Goal: Transaction & Acquisition: Book appointment/travel/reservation

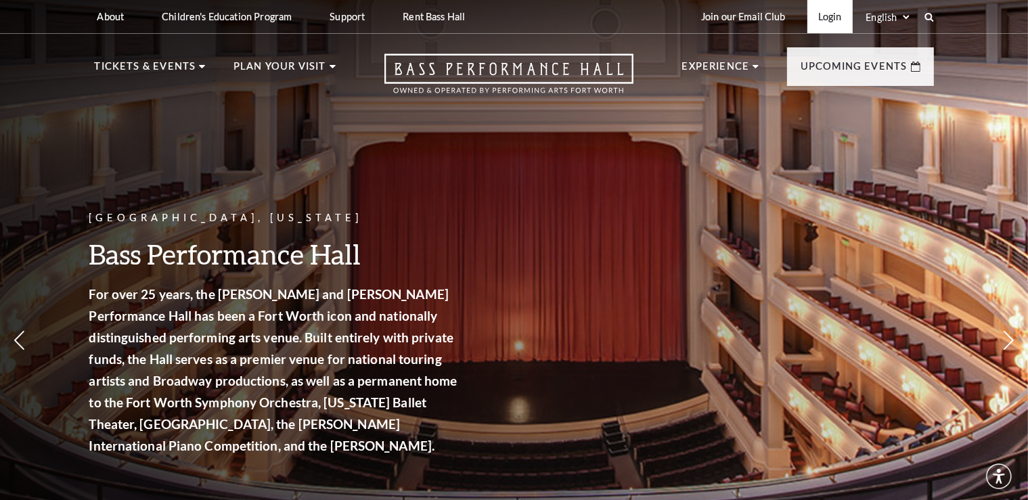
drag, startPoint x: 0, startPoint y: 0, endPoint x: 841, endPoint y: 16, distance: 840.6
click at [841, 16] on link "Login" at bounding box center [829, 16] width 45 height 33
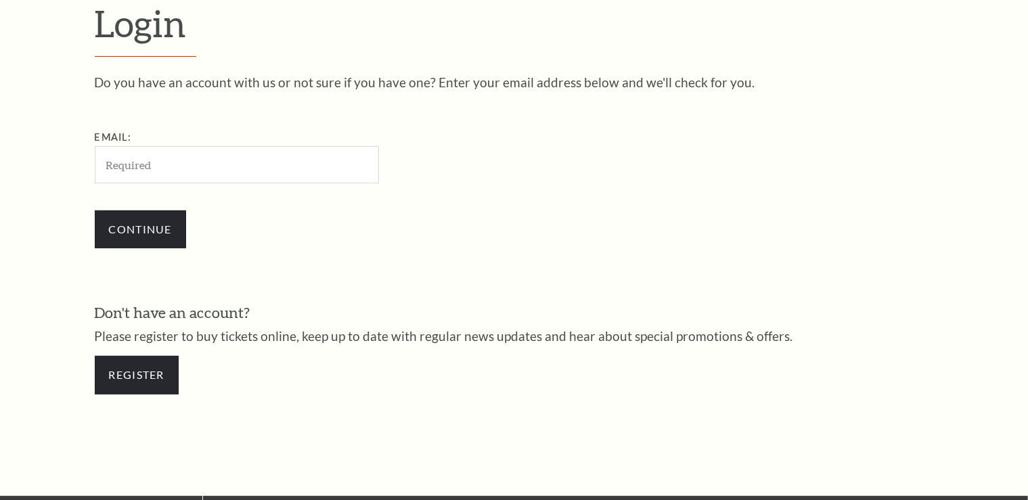
scroll to position [400, 0]
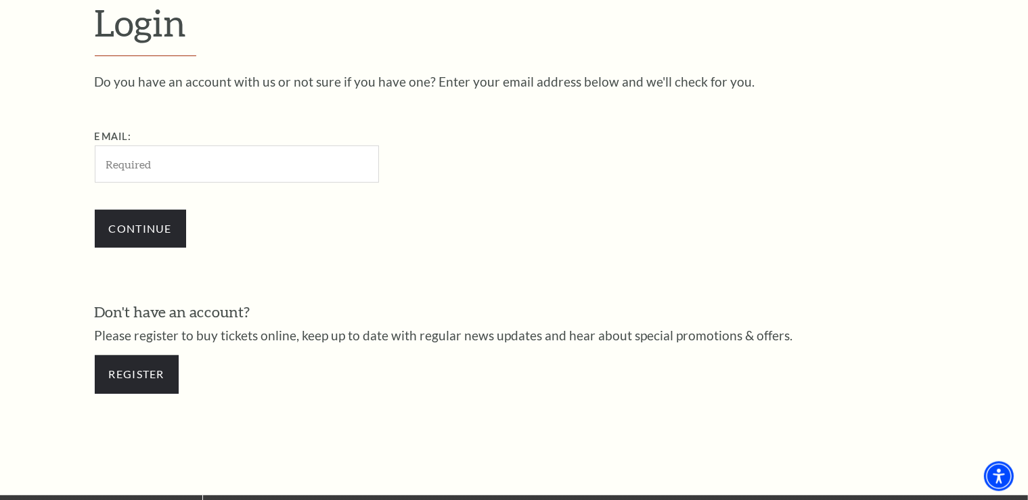
click at [187, 150] on input "Email:" at bounding box center [237, 163] width 284 height 37
type input "davgregory@gmail.com"
click at [143, 226] on input "Continue" at bounding box center [140, 229] width 91 height 38
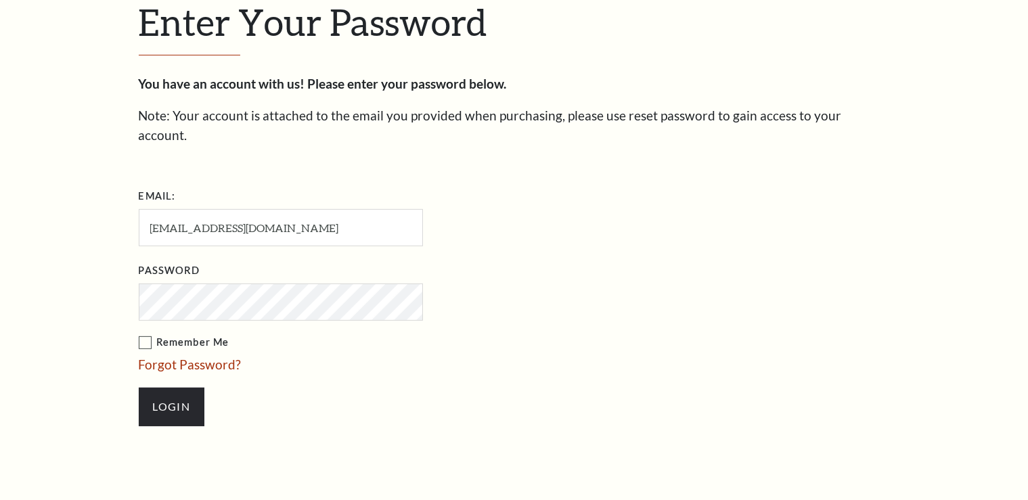
scroll to position [413, 0]
click at [161, 388] on input "Login" at bounding box center [172, 407] width 66 height 38
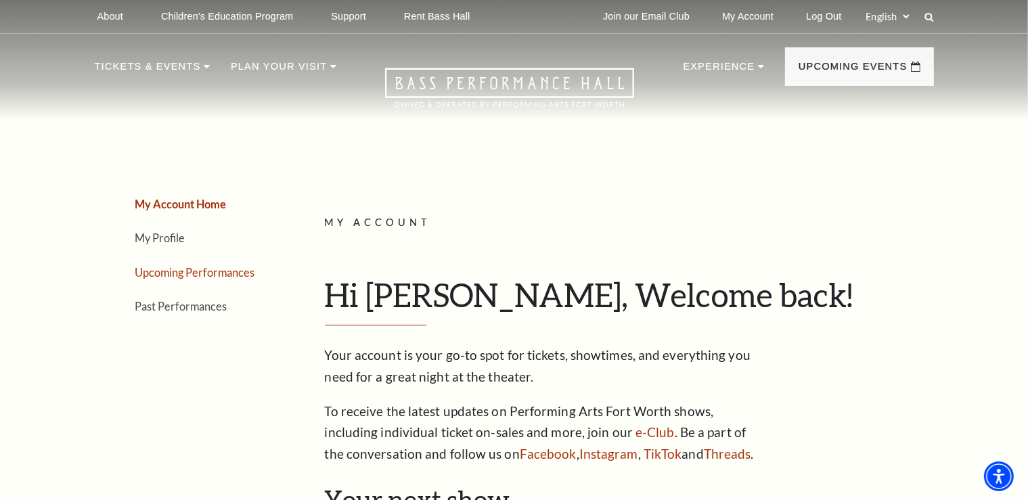
click at [196, 269] on link "Upcoming Performances" at bounding box center [195, 272] width 120 height 13
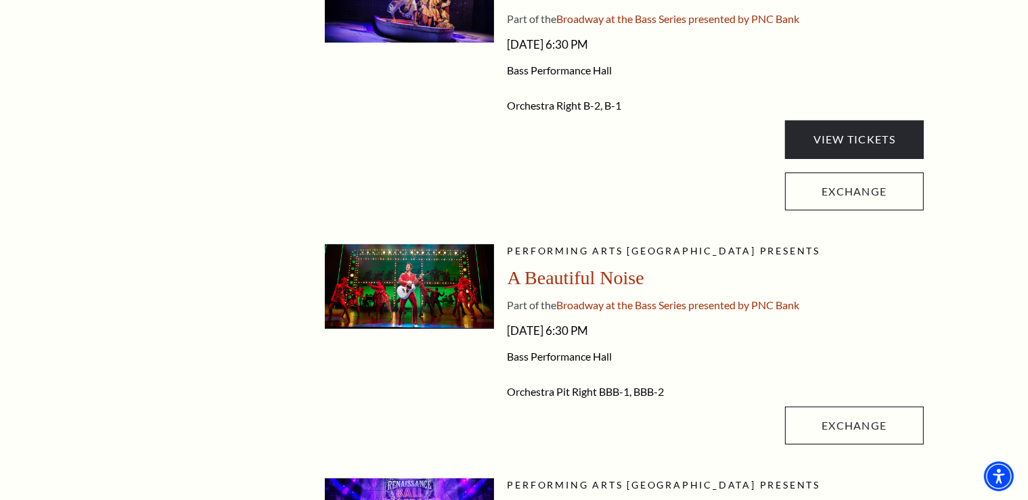
scroll to position [500, 0]
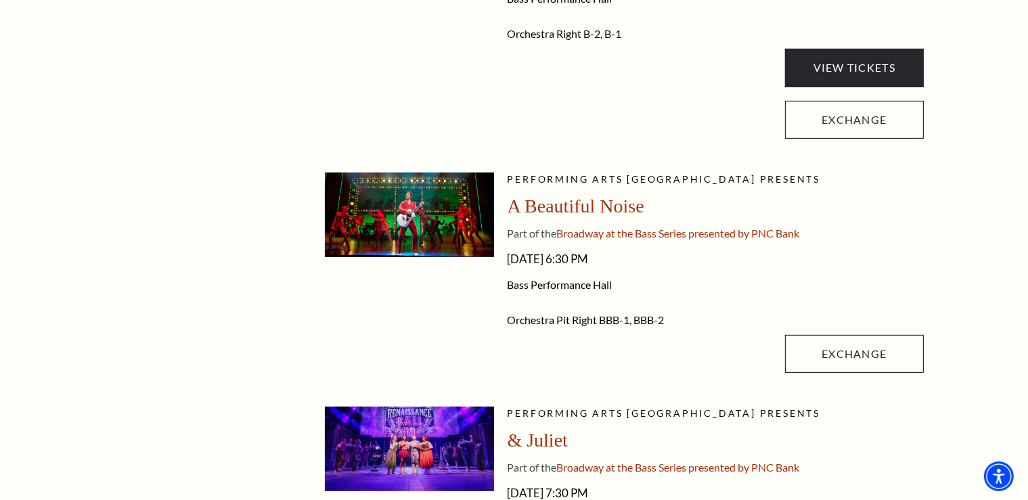
click at [420, 196] on img at bounding box center [409, 215] width 169 height 85
click at [561, 204] on span "A Beautiful Noise" at bounding box center [576, 206] width 137 height 21
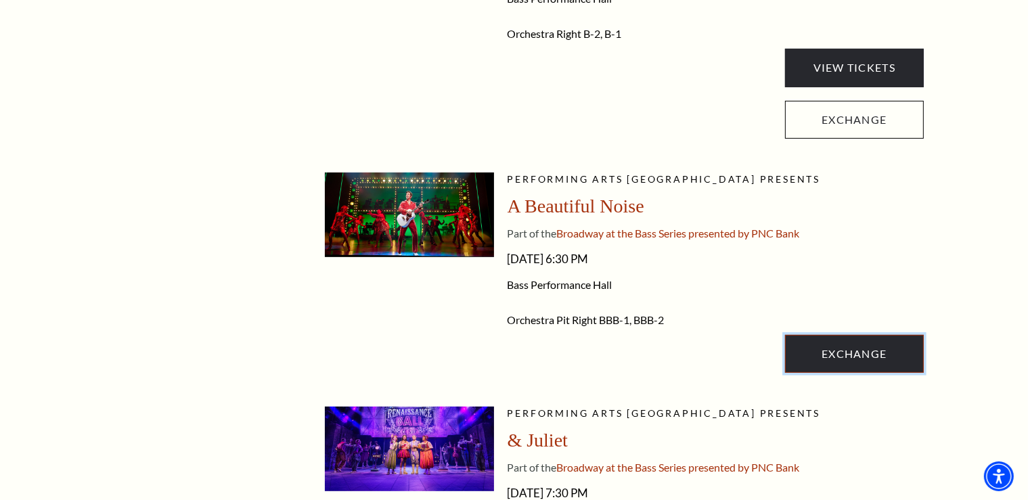
click at [862, 345] on link "Exchange" at bounding box center [854, 354] width 138 height 38
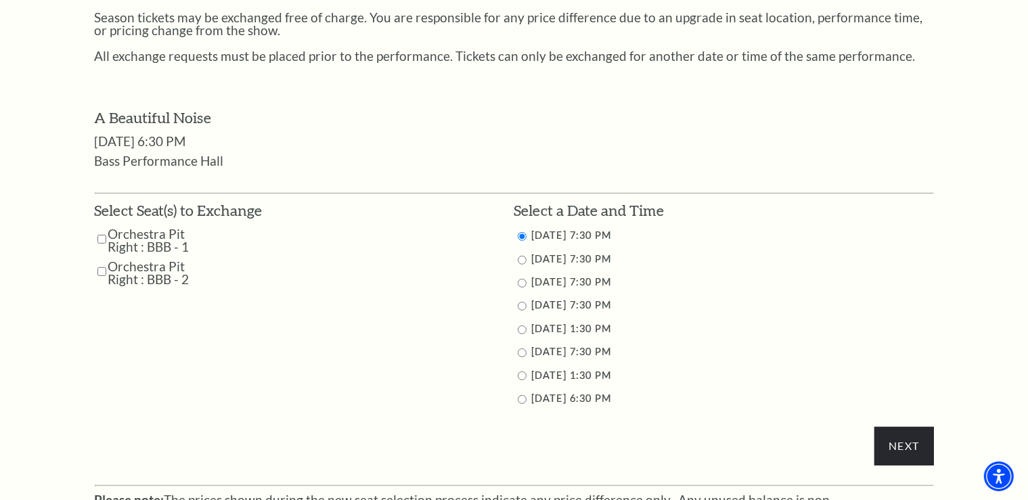
scroll to position [643, 0]
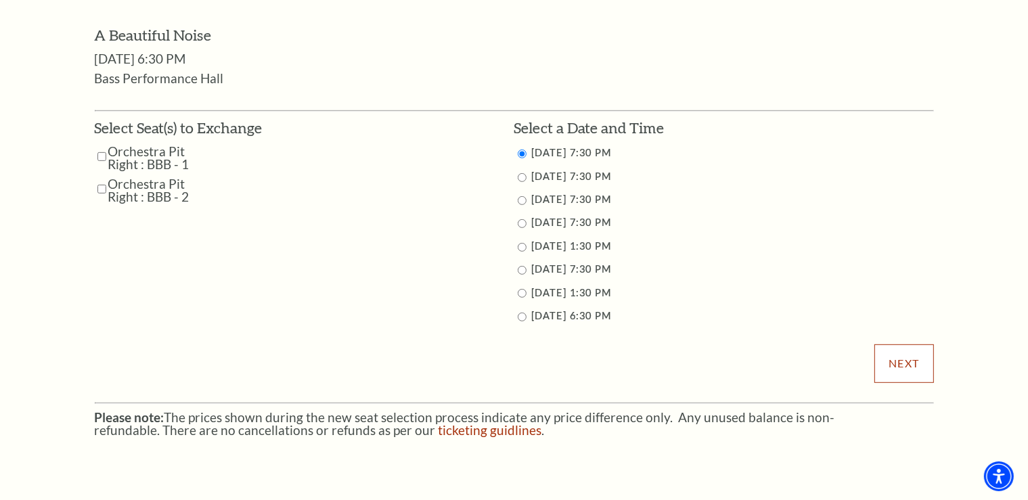
click at [900, 357] on input "Next" at bounding box center [903, 363] width 59 height 38
click at [101, 156] on input "Orchestra Pit Right : BBB - 1" at bounding box center [101, 157] width 9 height 24
checkbox input "true"
click at [102, 183] on input "Orchestra Pit Right : BBB - 2" at bounding box center [101, 189] width 9 height 24
checkbox input "true"
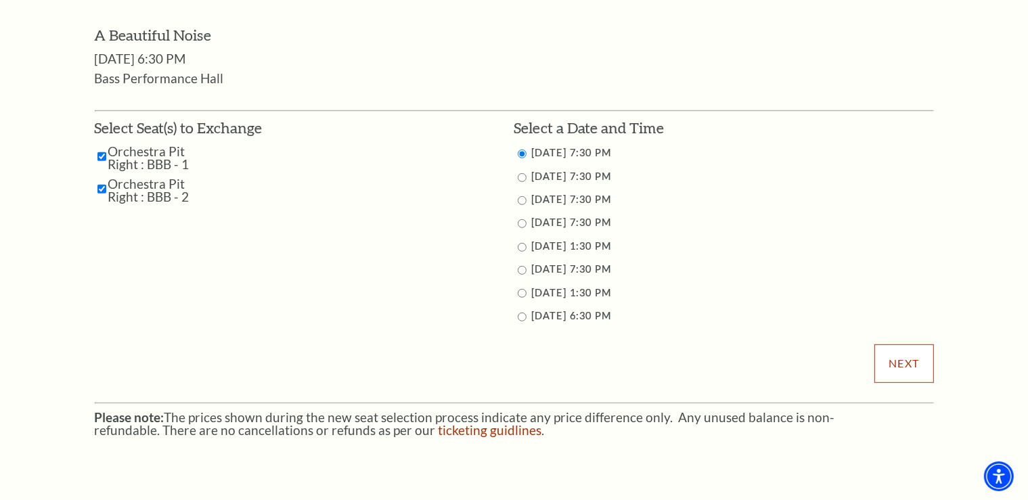
click at [895, 353] on input "Next" at bounding box center [903, 363] width 59 height 38
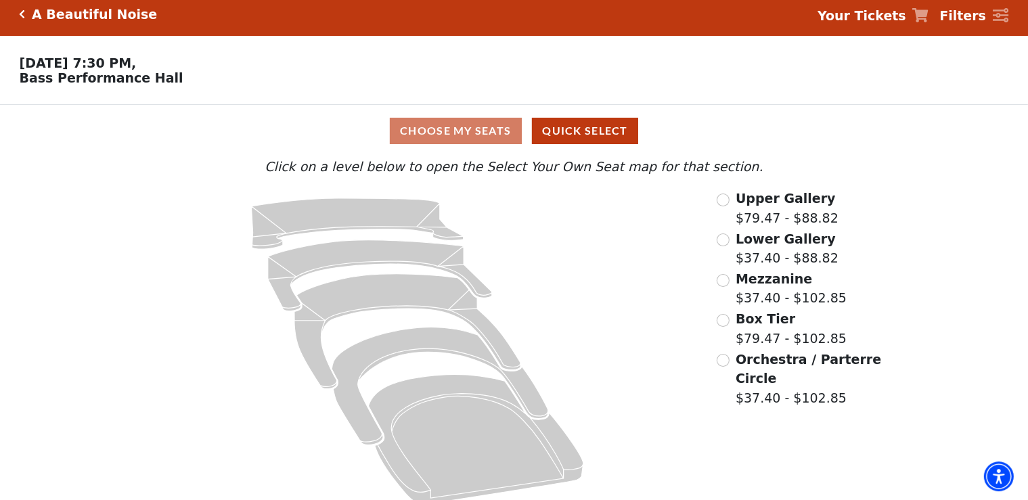
scroll to position [26, 0]
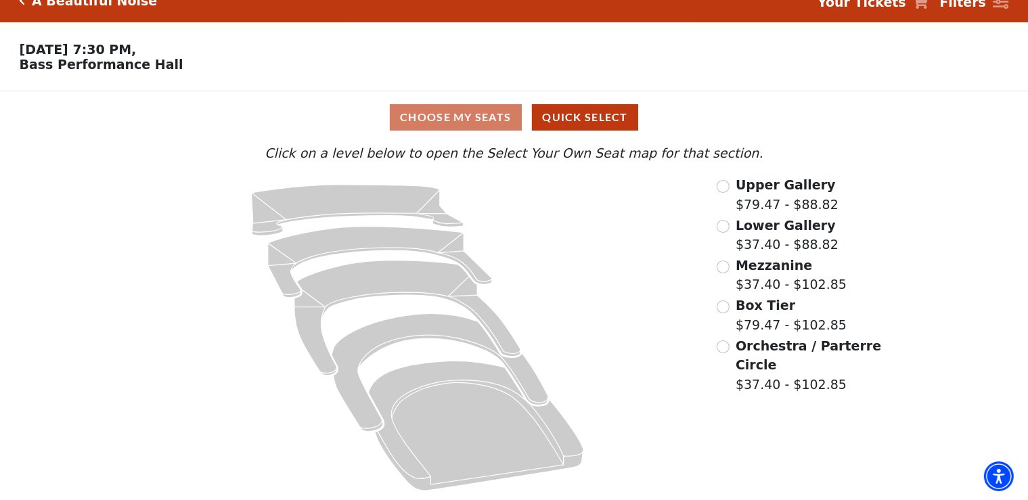
click at [453, 114] on div "Choose My Seats Quick Select" at bounding box center [514, 117] width 771 height 26
click at [716, 342] on div "Upper Gallery $79.47 - $88.82 Lower Gallery $37.40 - $88.82 Mezzanine $37.40 - …" at bounding box center [800, 337] width 186 height 325
click at [721, 348] on input "Orchestra / Parterre Circle$37.40 - $102.85\a" at bounding box center [723, 346] width 13 height 13
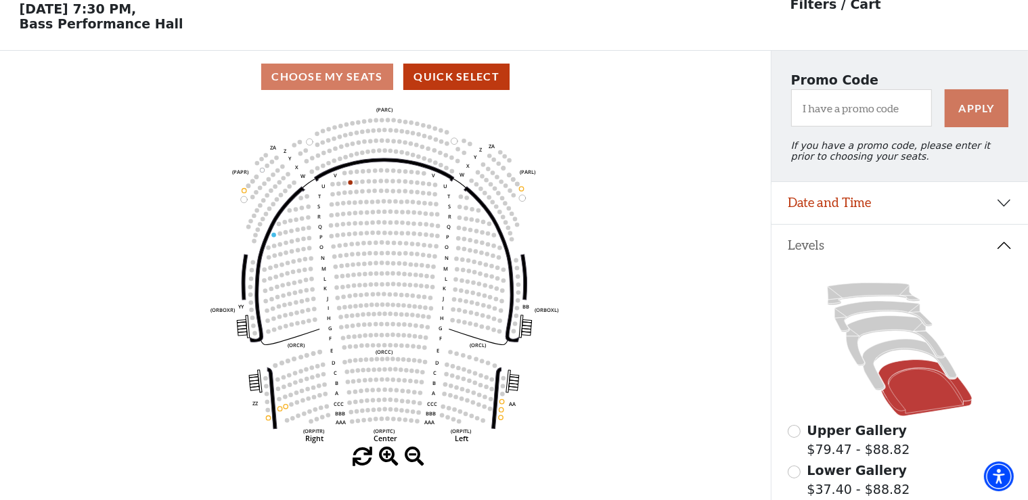
scroll to position [62, 0]
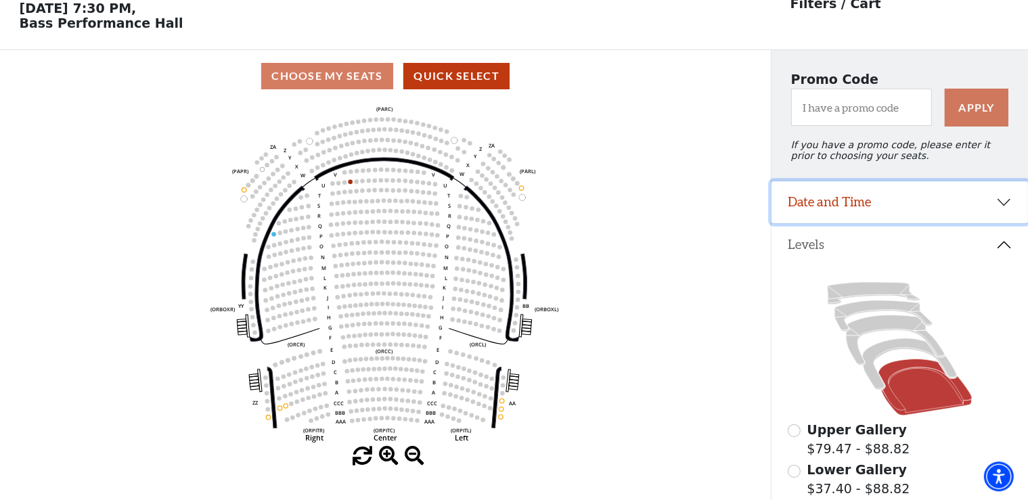
click at [917, 205] on button "Date and Time" at bounding box center [899, 202] width 256 height 42
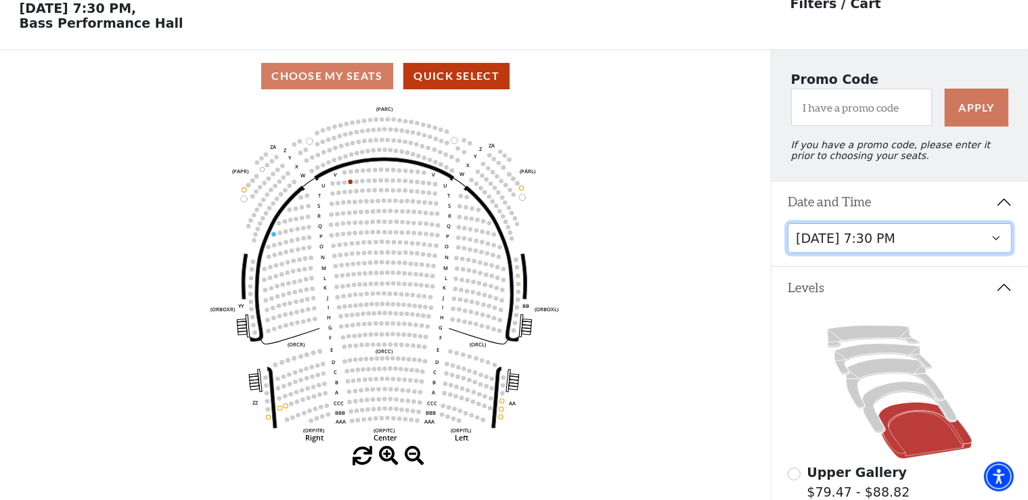
click at [788, 223] on select "[DATE] 7:30 PM [DATE] 7:30 PM [DATE] 7:30 PM [DATE] 7:30 PM [DATE] 1:30 PM [DAT…" at bounding box center [900, 238] width 224 height 30
click option "[DATE] 7:30 PM" at bounding box center [0, 0] width 0 height 0
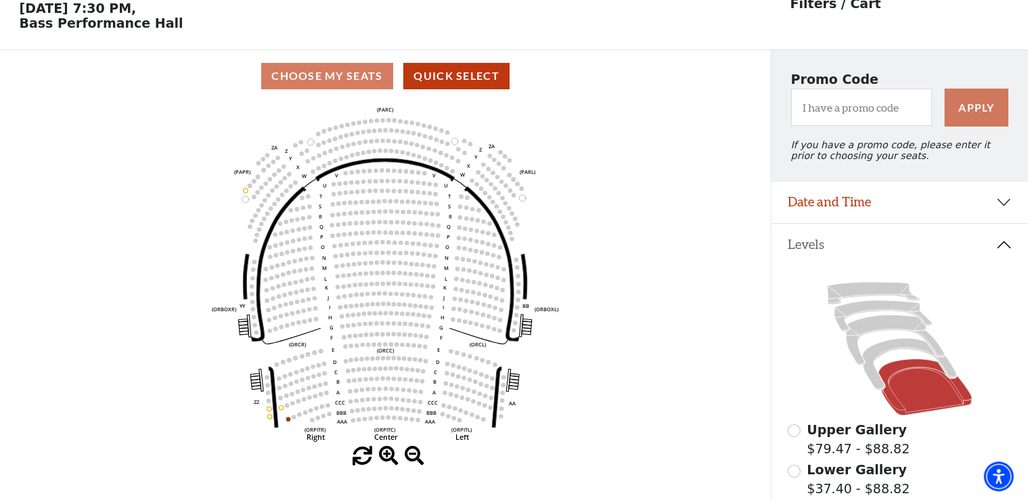
scroll to position [62, 0]
click at [889, 112] on input "I have a promo code" at bounding box center [861, 107] width 141 height 37
click at [910, 197] on button "Date and Time" at bounding box center [899, 202] width 256 height 42
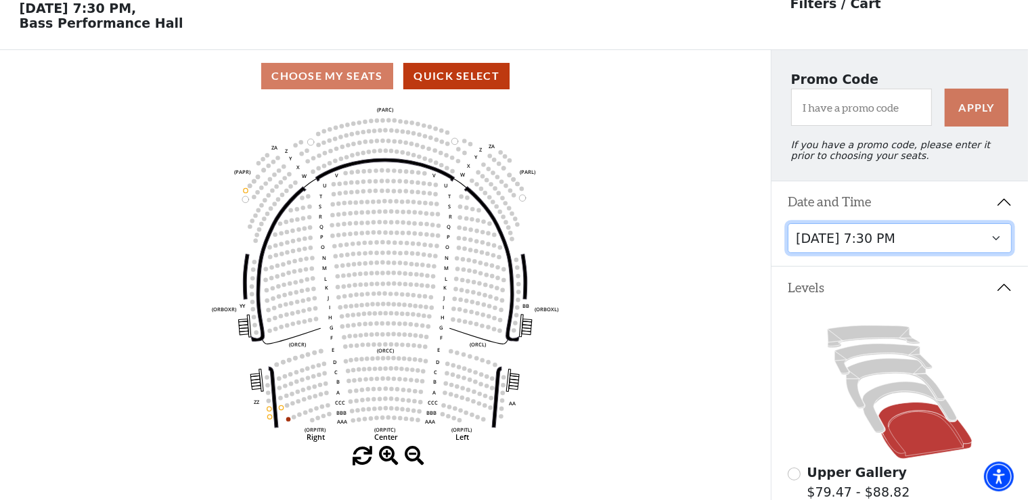
click at [788, 223] on select "[DATE] 7:30 PM [DATE] 7:30 PM [DATE] 7:30 PM [DATE] 7:30 PM [DATE] 1:30 PM [DAT…" at bounding box center [900, 238] width 224 height 30
click option "[DATE] 7:30 PM" at bounding box center [0, 0] width 0 height 0
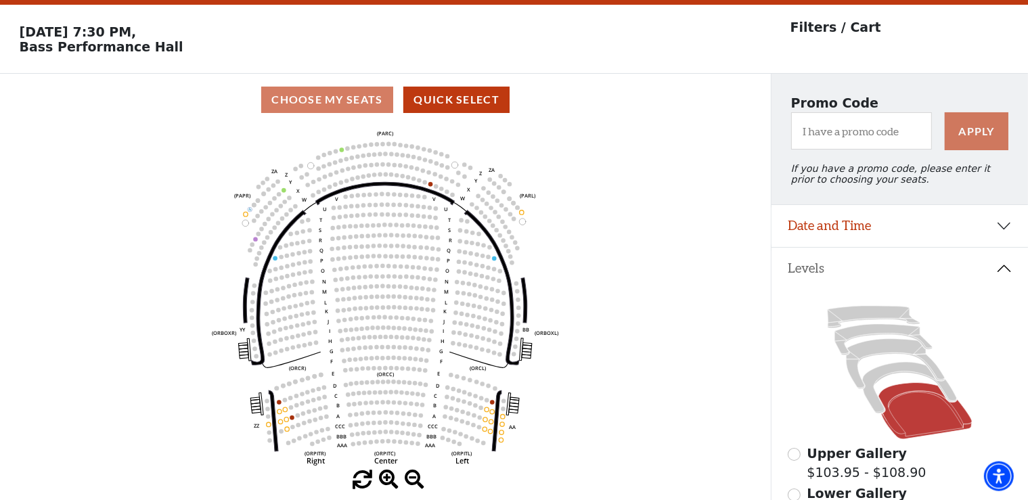
scroll to position [71, 0]
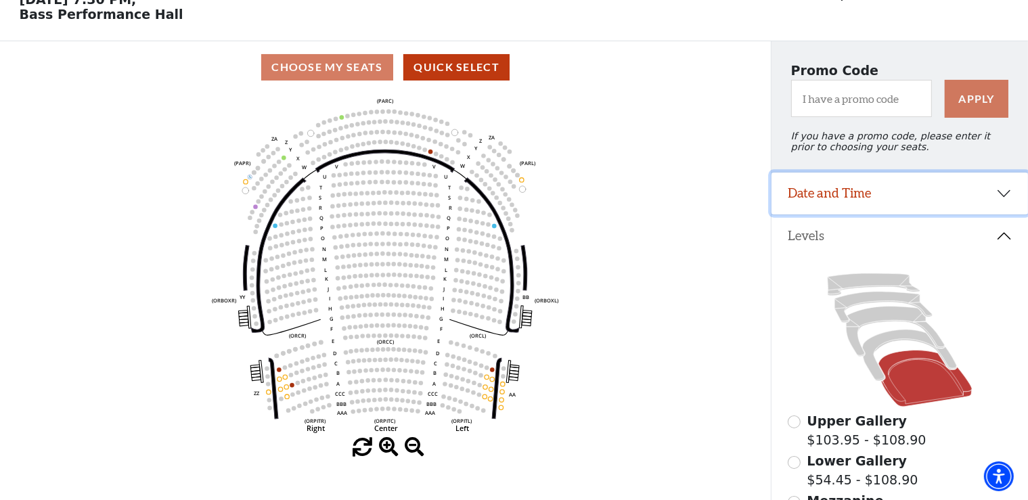
click at [905, 193] on button "Date and Time" at bounding box center [899, 194] width 256 height 42
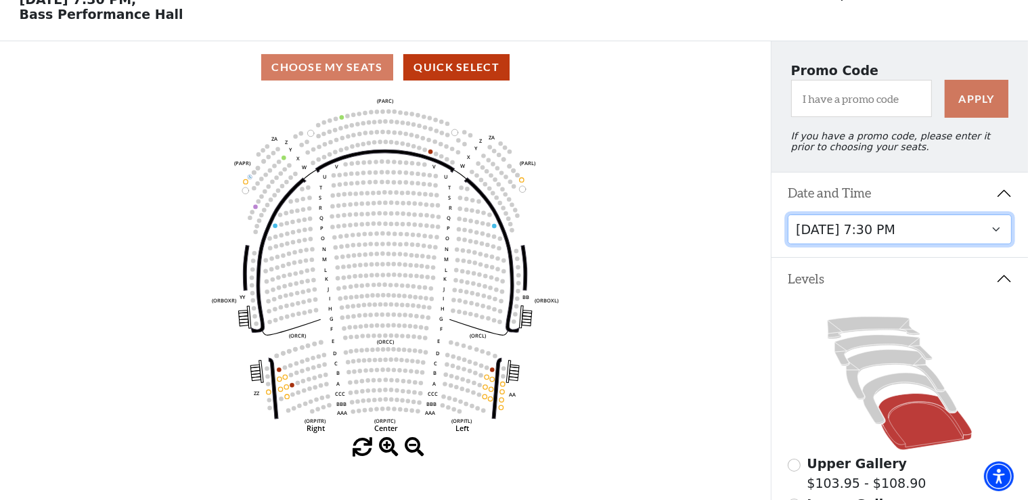
click at [788, 215] on select "[DATE] 7:30 PM [DATE] 7:30 PM [DATE] 7:30 PM [DATE] 7:30 PM [DATE] 1:30 PM [DAT…" at bounding box center [900, 230] width 224 height 30
click option "[DATE] 7:30 PM" at bounding box center [0, 0] width 0 height 0
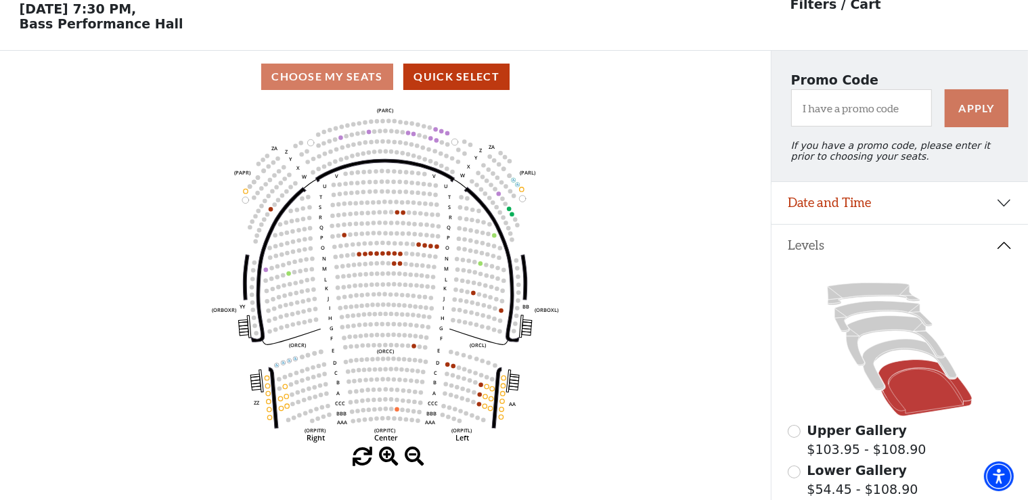
scroll to position [62, 0]
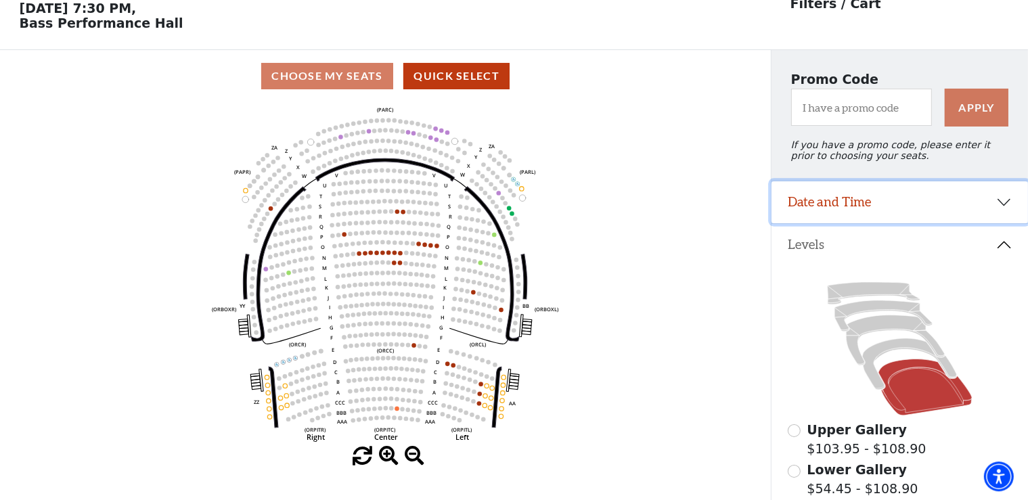
click at [870, 192] on button "Date and Time" at bounding box center [899, 202] width 256 height 42
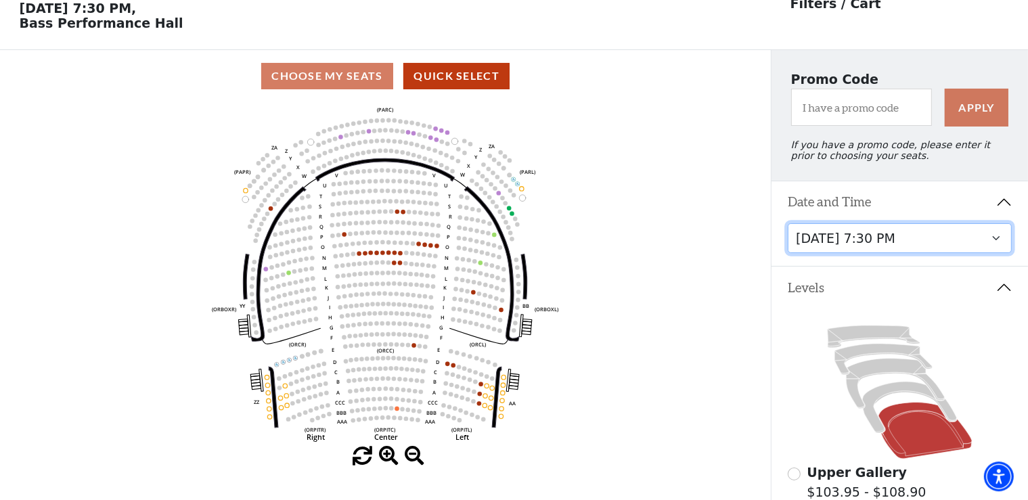
click at [788, 223] on select "[DATE] 7:30 PM [DATE] 7:30 PM [DATE] 7:30 PM [DATE] 7:30 PM [DATE] 1:30 PM [DAT…" at bounding box center [900, 238] width 224 height 30
click option "[DATE] 7:30 PM" at bounding box center [0, 0] width 0 height 0
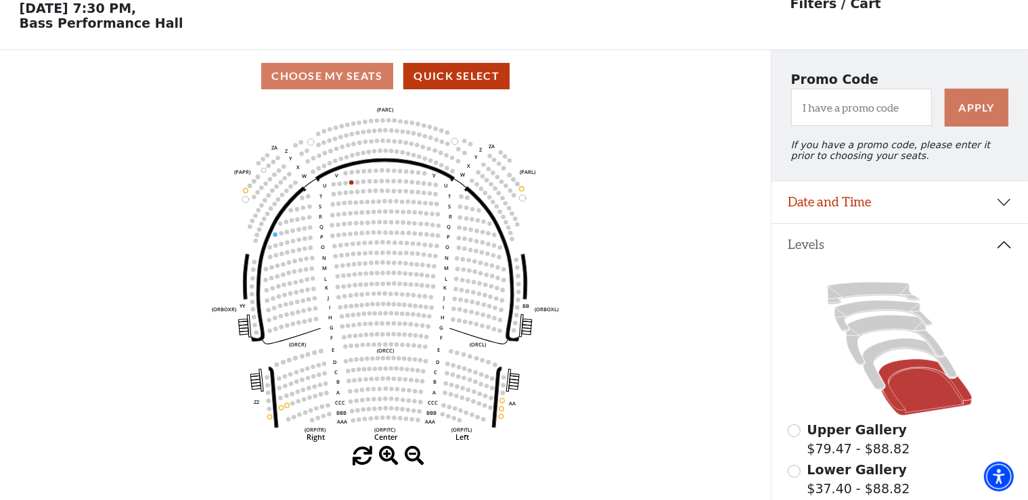
scroll to position [62, 0]
click at [885, 200] on button "Date and Time" at bounding box center [899, 202] width 256 height 42
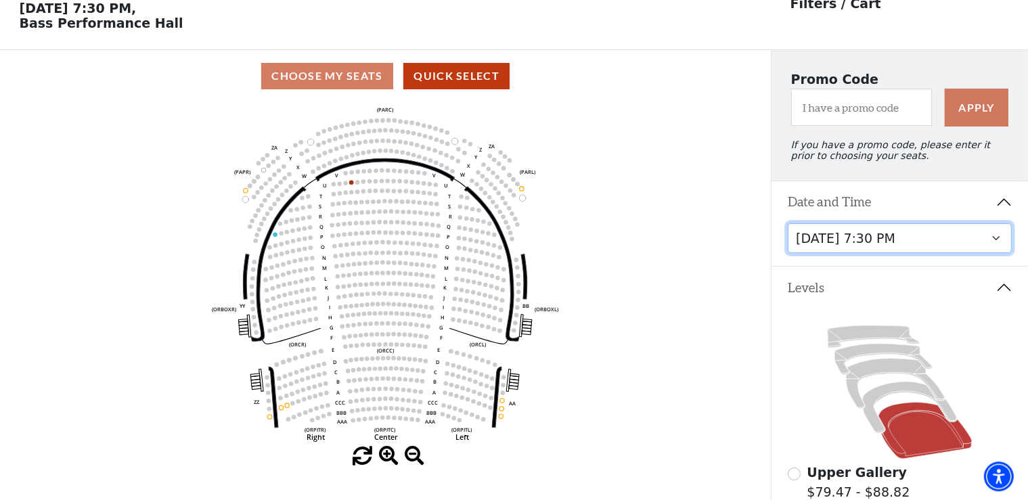
click at [788, 223] on select "[DATE] 7:30 PM [DATE] 7:30 PM [DATE] 7:30 PM [DATE] 7:30 PM [DATE] 1:30 PM [DAT…" at bounding box center [900, 238] width 224 height 30
click option "[DATE] 7:30 PM" at bounding box center [0, 0] width 0 height 0
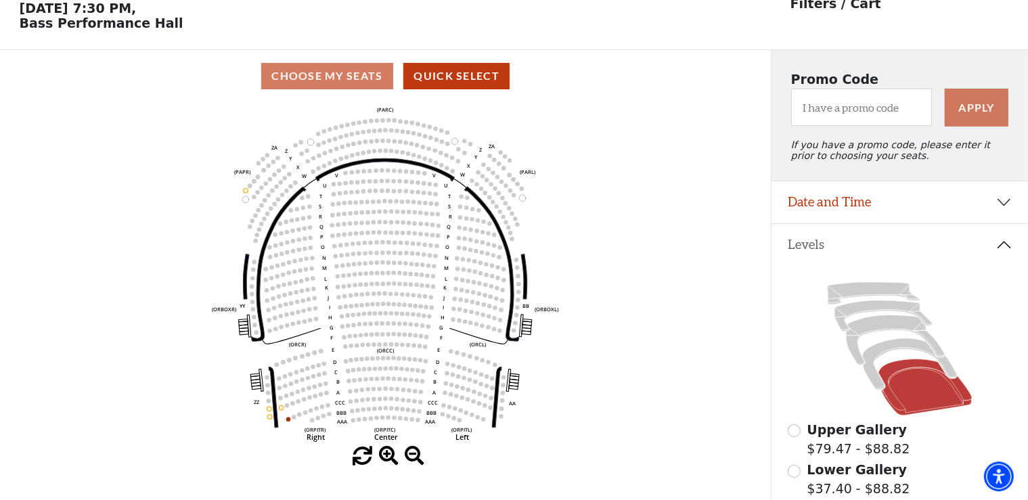
scroll to position [62, 0]
click at [888, 222] on button "Date and Time" at bounding box center [899, 202] width 256 height 42
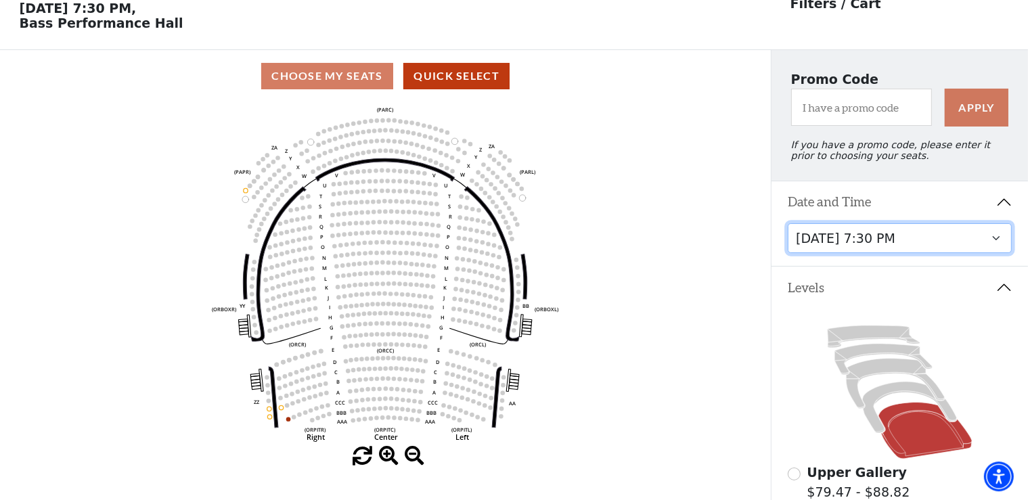
click at [788, 223] on select "[DATE] 7:30 PM [DATE] 7:30 PM [DATE] 7:30 PM [DATE] 7:30 PM [DATE] 1:30 PM [DAT…" at bounding box center [900, 238] width 224 height 30
click option "[DATE] 7:30 PM" at bounding box center [0, 0] width 0 height 0
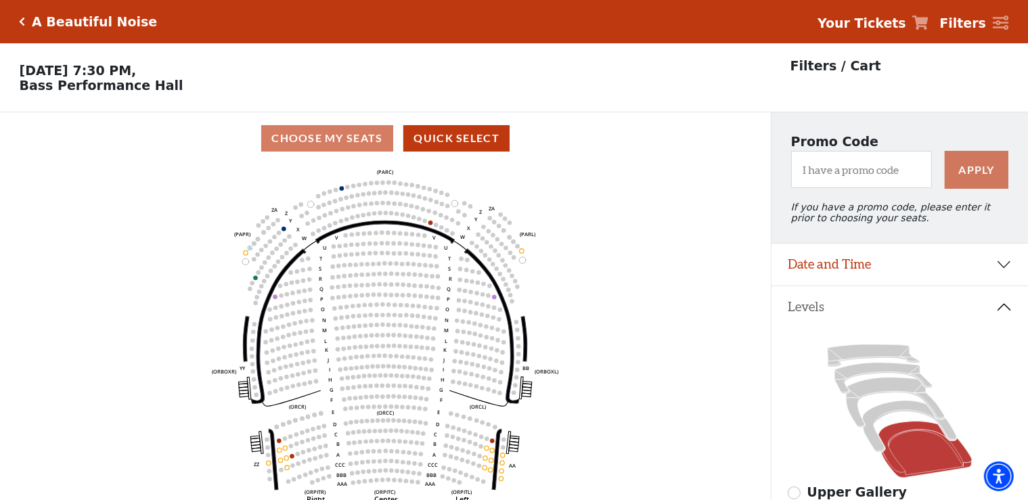
click at [21, 22] on icon "Click here to go back to filters" at bounding box center [23, 21] width 6 height 9
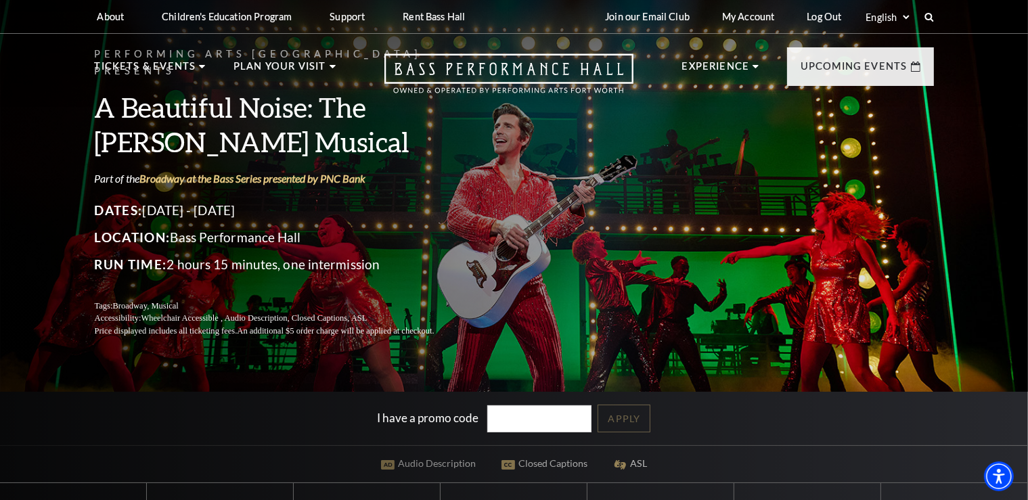
scroll to position [214, 0]
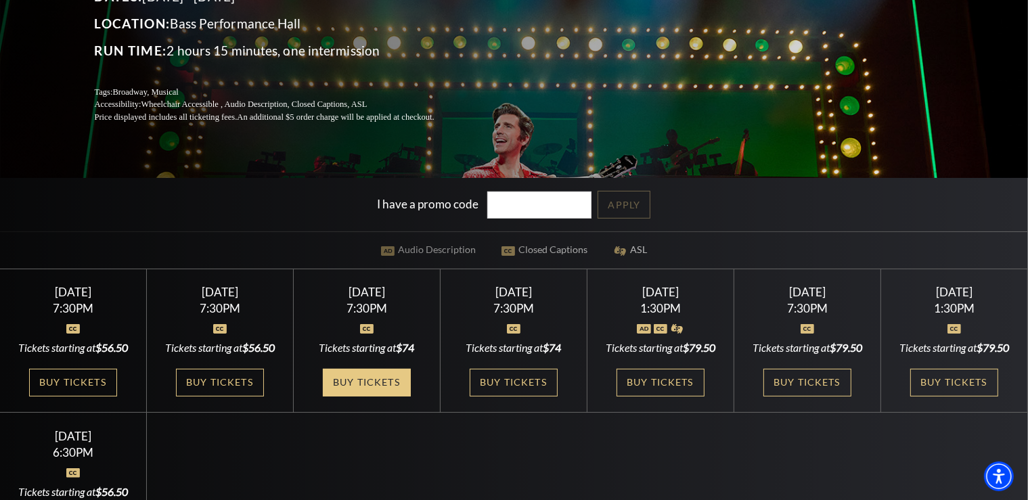
click at [339, 380] on link "Buy Tickets" at bounding box center [367, 383] width 88 height 28
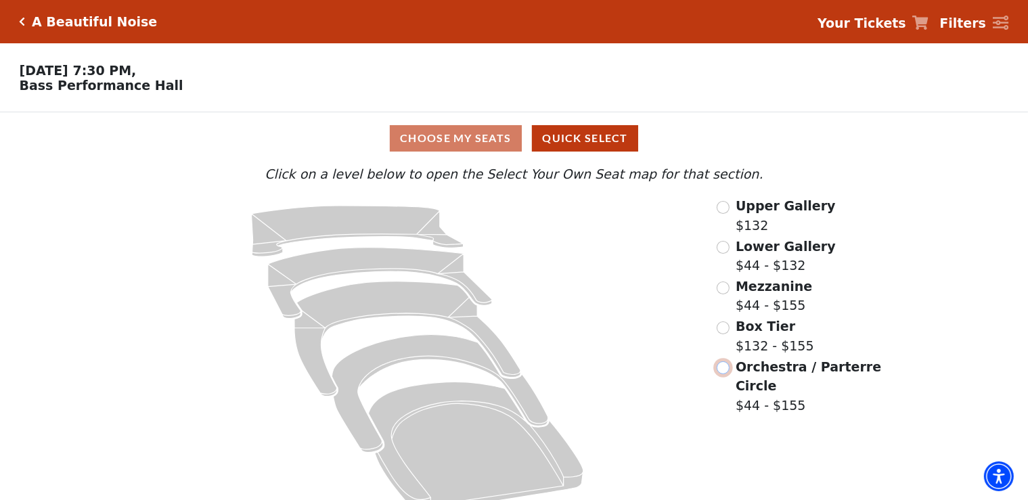
click at [720, 369] on input "Orchestra / Parterre Circle$44 - $155\a" at bounding box center [723, 367] width 13 height 13
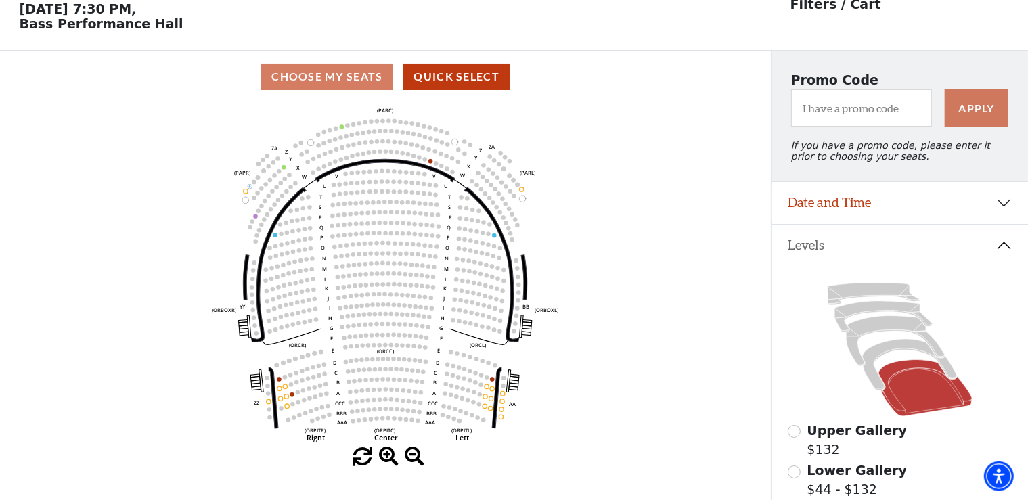
scroll to position [62, 0]
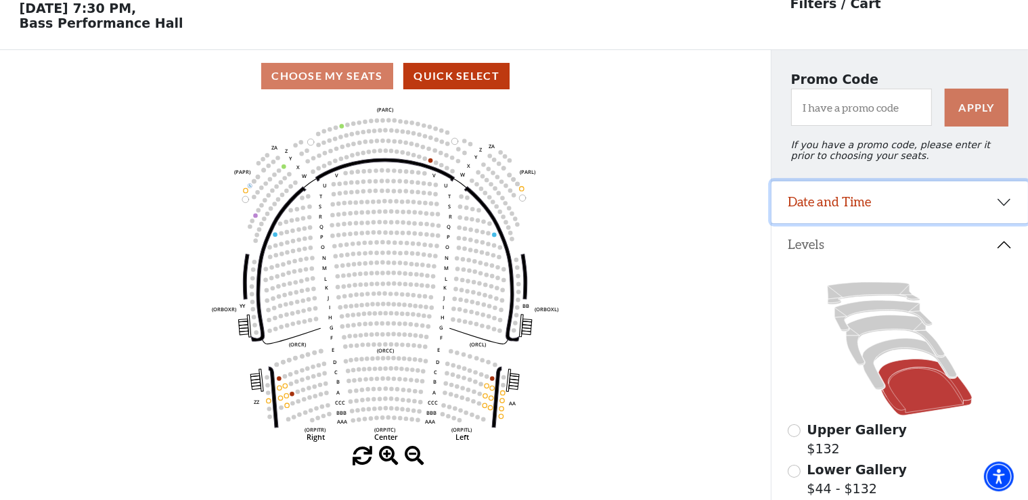
click at [889, 206] on button "Date and Time" at bounding box center [899, 202] width 256 height 42
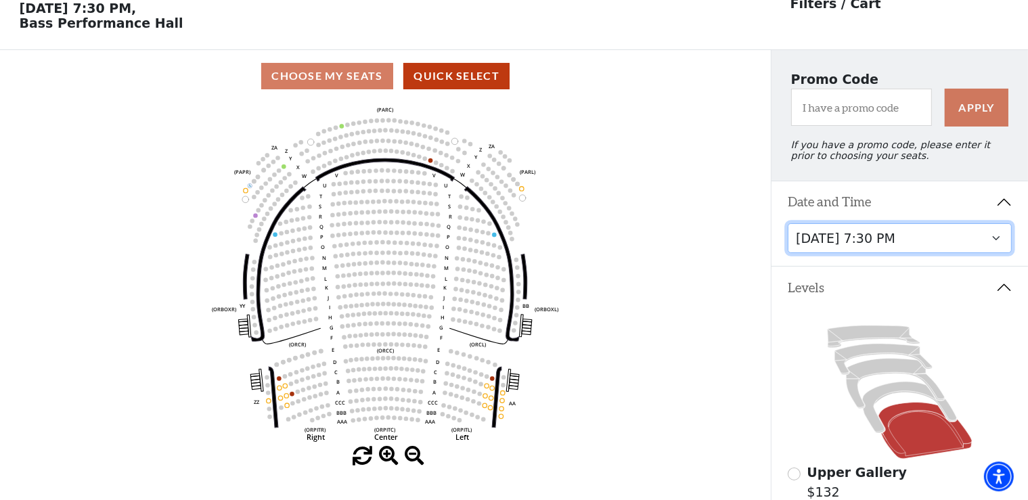
click at [788, 223] on select "[DATE] 7:30 PM [DATE] 7:30 PM [DATE] 7:30 PM [DATE] 7:30 PM [DATE] 1:30 PM [DAT…" at bounding box center [900, 238] width 224 height 30
click option "[DATE] 6:30 PM" at bounding box center [0, 0] width 0 height 0
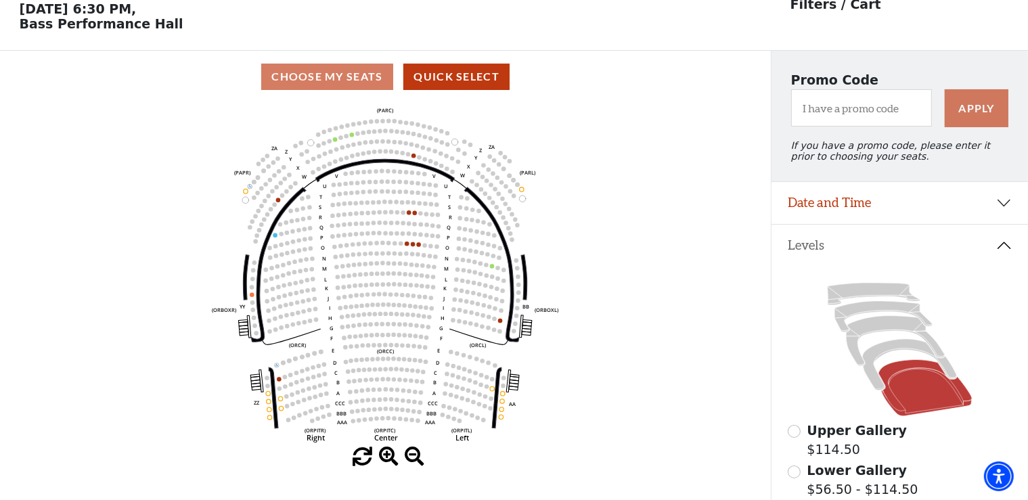
scroll to position [62, 0]
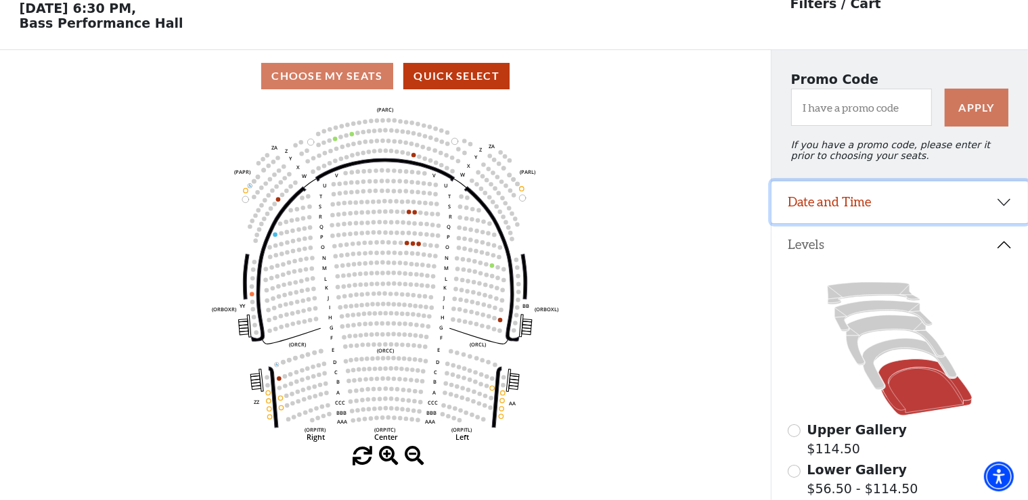
click at [890, 207] on button "Date and Time" at bounding box center [899, 202] width 256 height 42
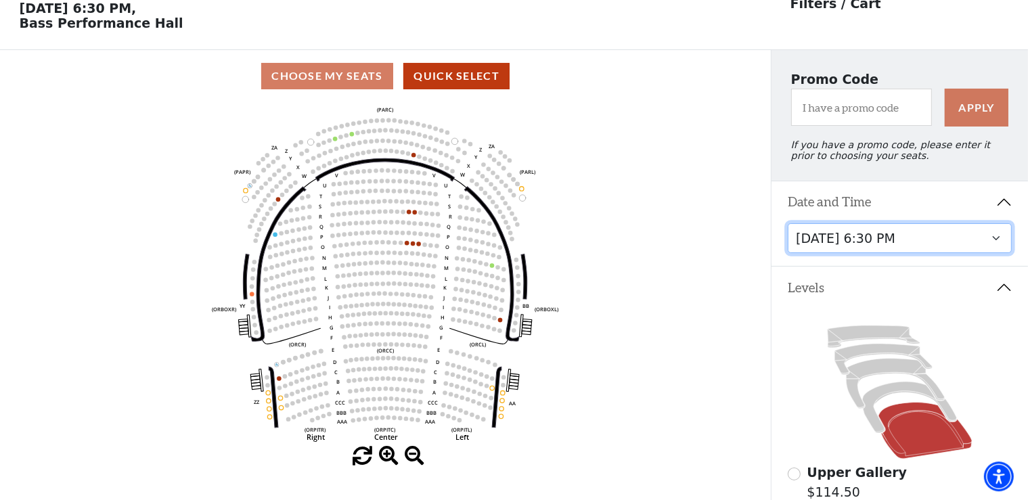
click at [788, 223] on select "[DATE] 7:30 PM [DATE] 7:30 PM [DATE] 7:30 PM [DATE] 7:30 PM [DATE] 1:30 PM [DAT…" at bounding box center [900, 238] width 224 height 30
click option "[DATE] 7:30 PM" at bounding box center [0, 0] width 0 height 0
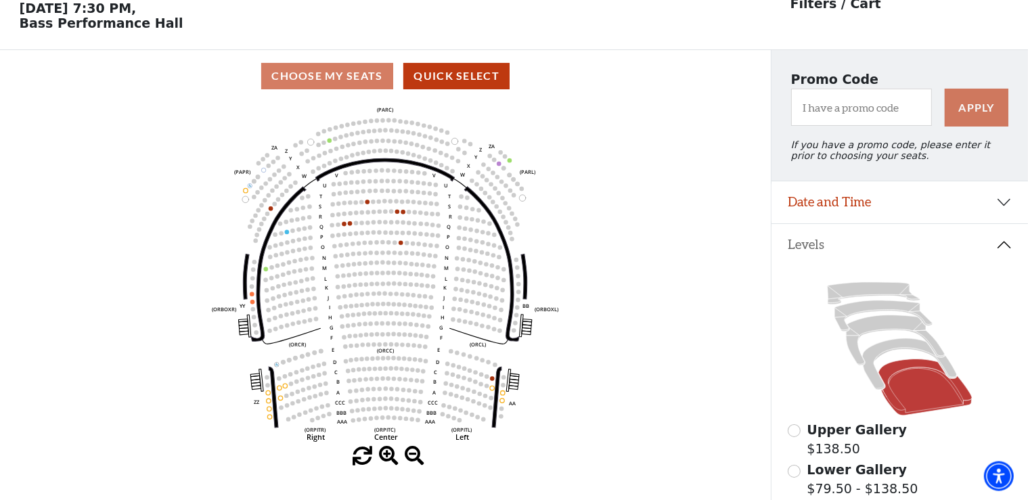
scroll to position [62, 0]
